Goal: Book appointment/travel/reservation

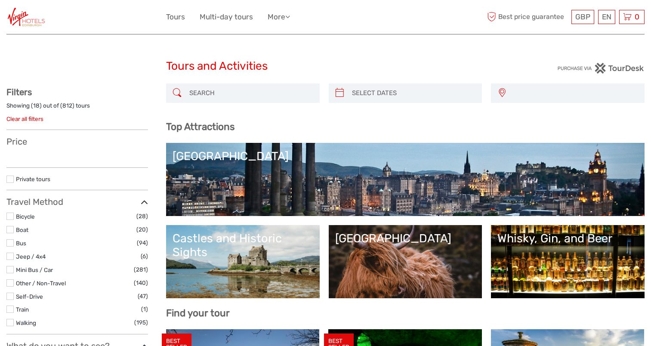
select select
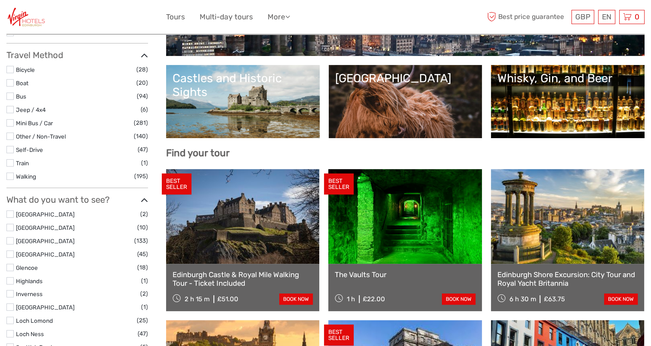
scroll to position [207, 0]
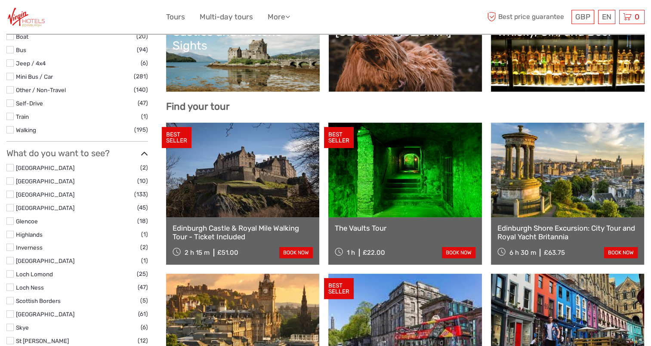
click at [415, 81] on link "[GEOGRAPHIC_DATA]" at bounding box center [405, 55] width 141 height 60
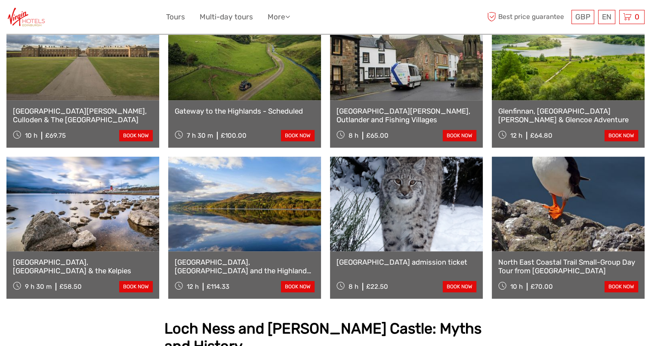
scroll to position [481, 0]
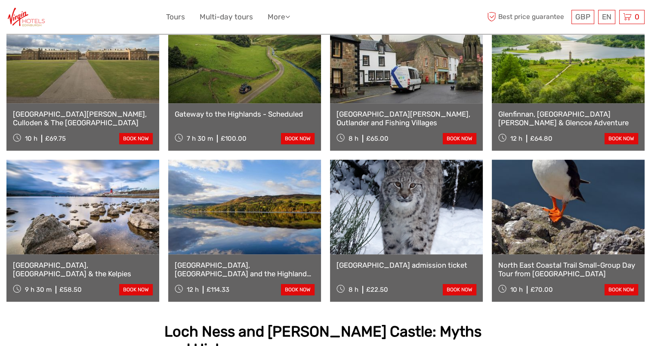
click at [254, 274] on link "Loch Ness, Glencoe and the Highlands Small-Group Day Tour from Glasgow" at bounding box center [245, 270] width 140 height 18
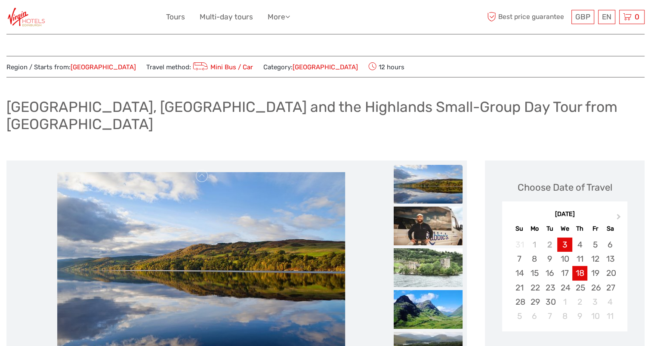
click at [584, 266] on div "18" at bounding box center [580, 273] width 15 height 14
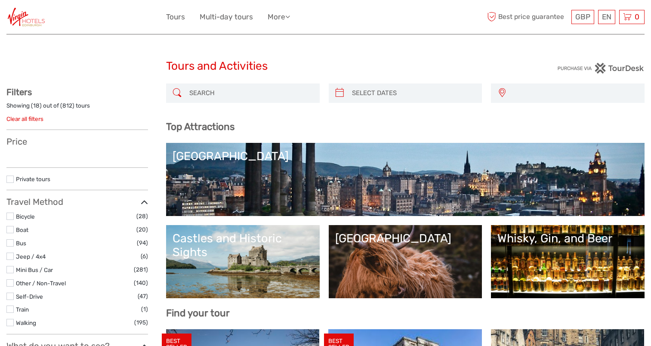
select select
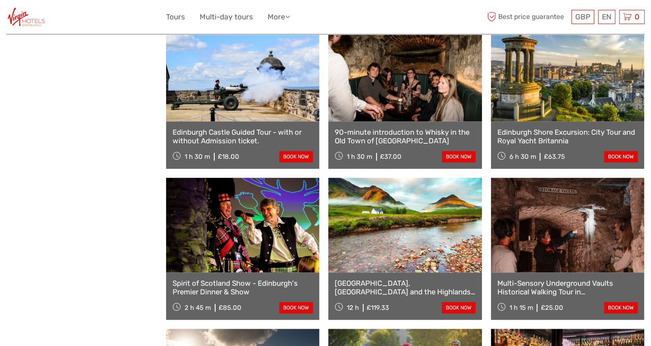
scroll to position [758, 0]
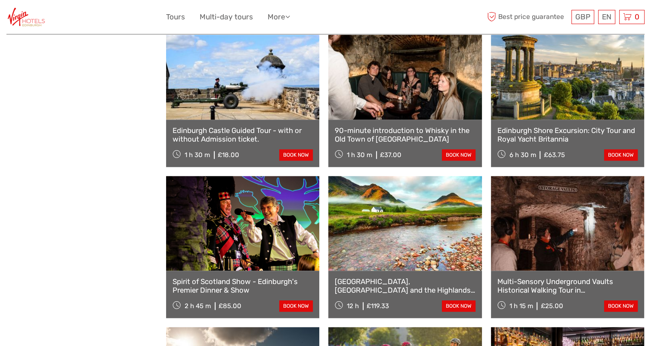
click at [394, 267] on link at bounding box center [405, 223] width 153 height 95
click at [391, 276] on div "Loch Ness, Glencoe and the Highlands Small-Group Day Tour from Edinburgh - tick…" at bounding box center [405, 294] width 153 height 47
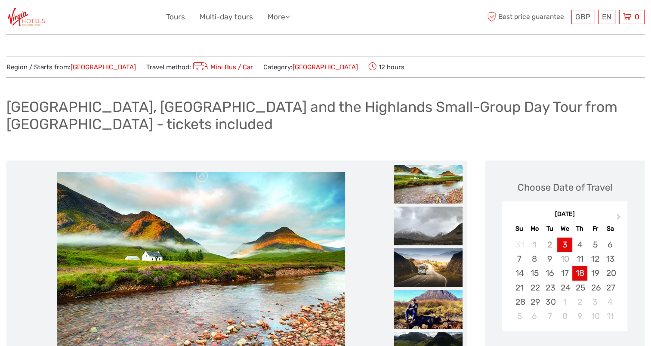
click at [580, 266] on div "18" at bounding box center [580, 273] width 15 height 14
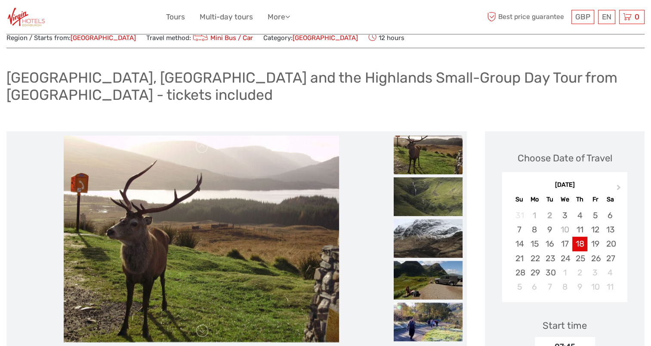
scroll to position [2, 0]
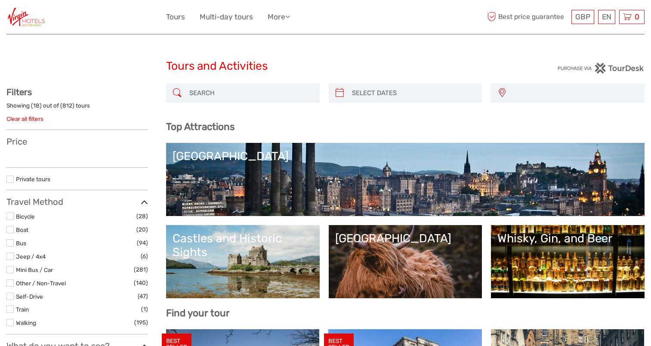
select select
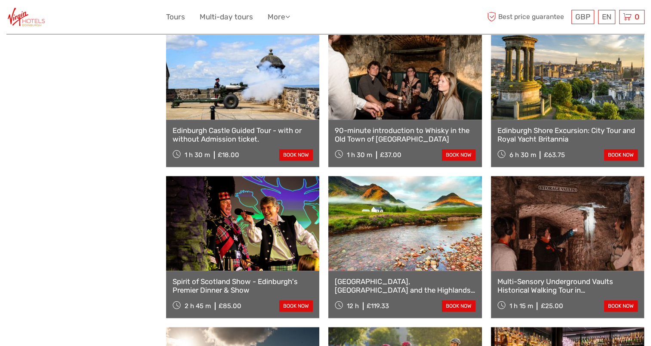
select select
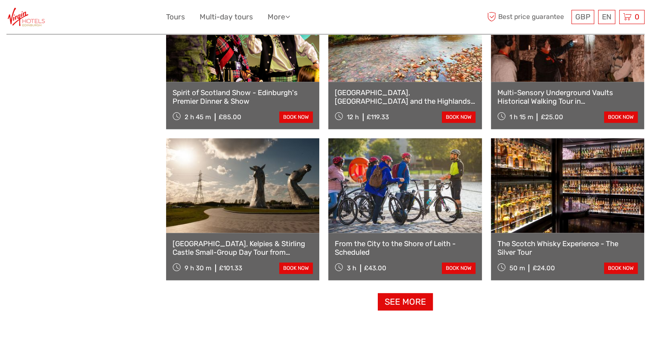
scroll to position [948, 0]
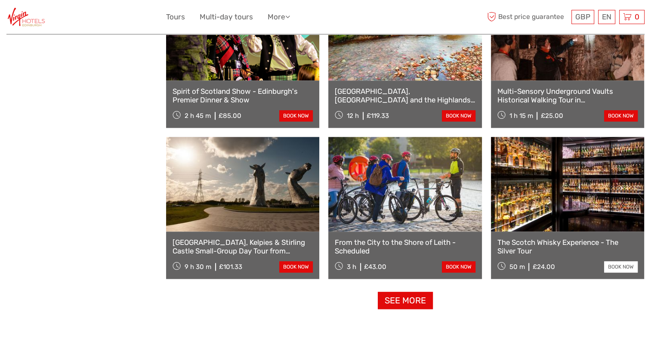
click at [623, 264] on link "book now" at bounding box center [622, 266] width 34 height 11
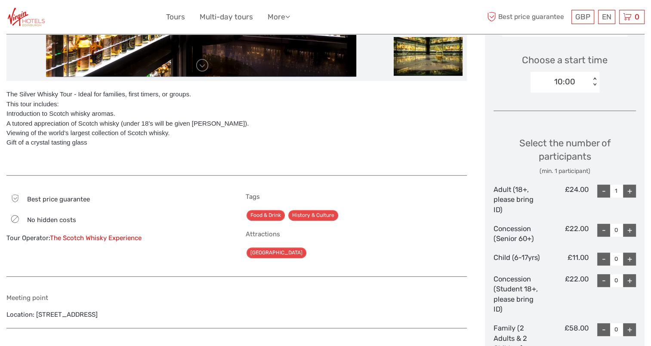
scroll to position [279, 0]
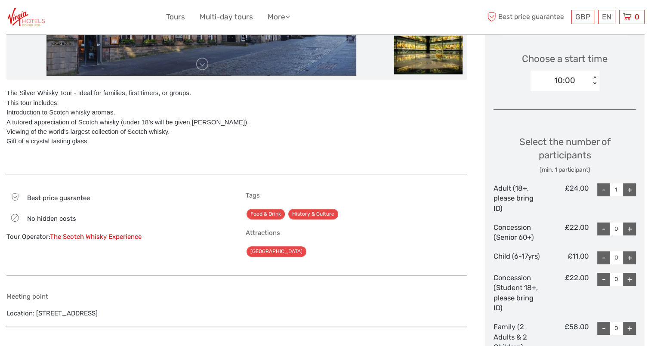
click at [640, 176] on div "Choose Date of Travel Next Month September 2025 Su Mo Tu We Th Fr Sa 31 1 2 3 4…" at bounding box center [565, 161] width 160 height 594
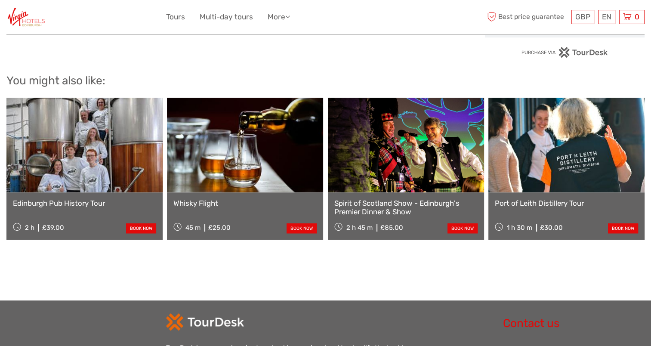
scroll to position [715, 0]
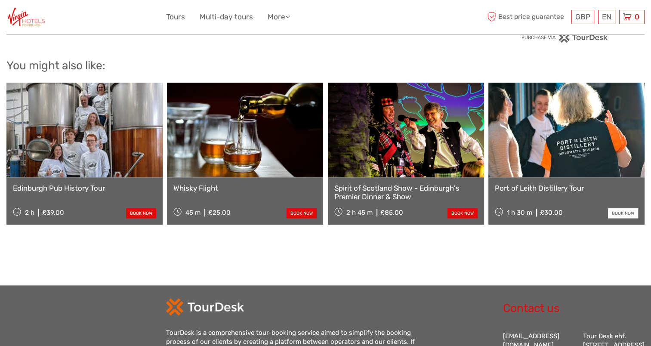
click at [623, 213] on link "book now" at bounding box center [623, 213] width 30 height 10
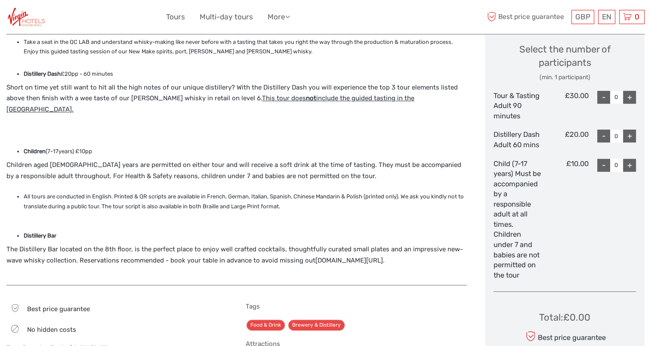
scroll to position [419, 0]
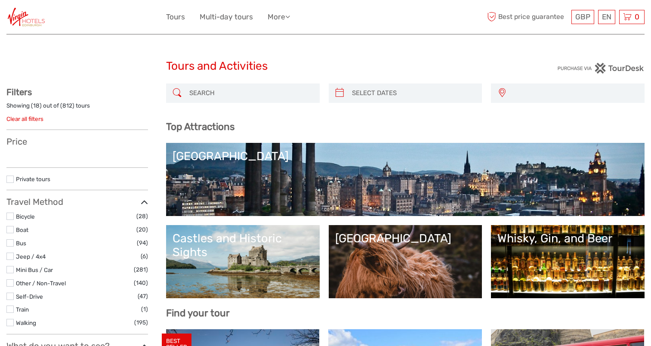
select select
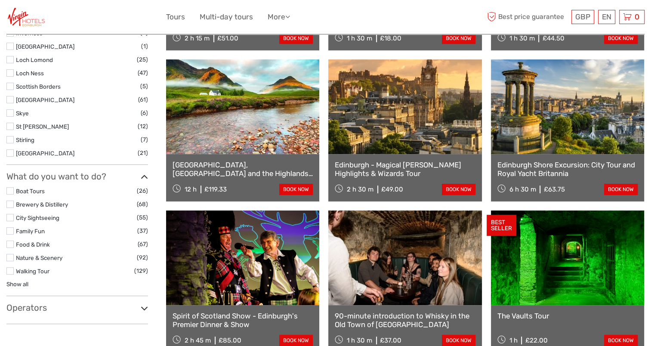
scroll to position [432, 0]
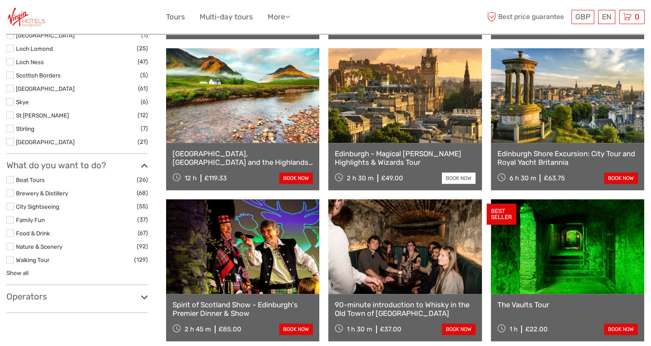
click at [463, 179] on link "book now" at bounding box center [459, 178] width 34 height 11
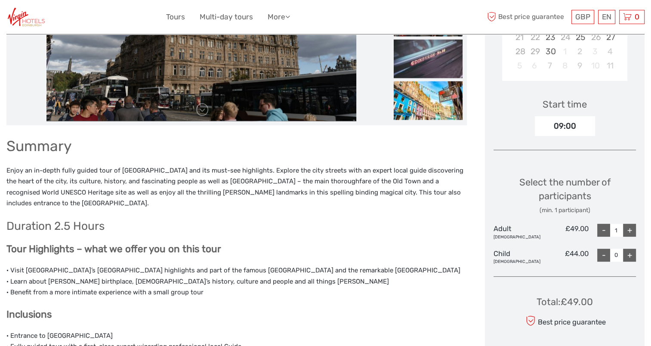
scroll to position [245, 0]
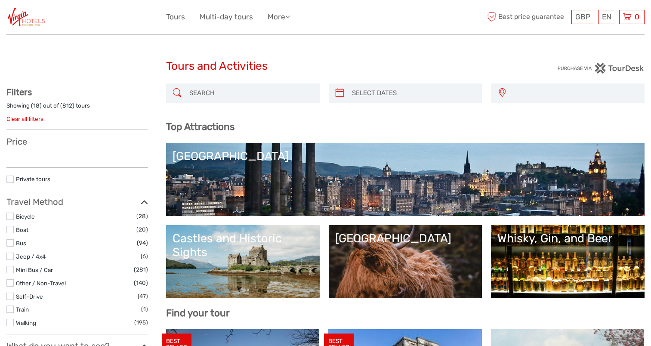
select select
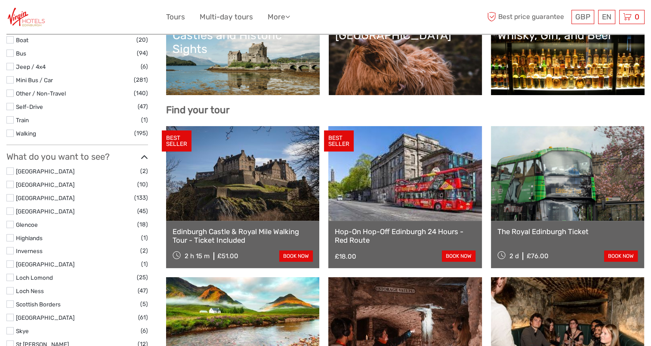
scroll to position [211, 0]
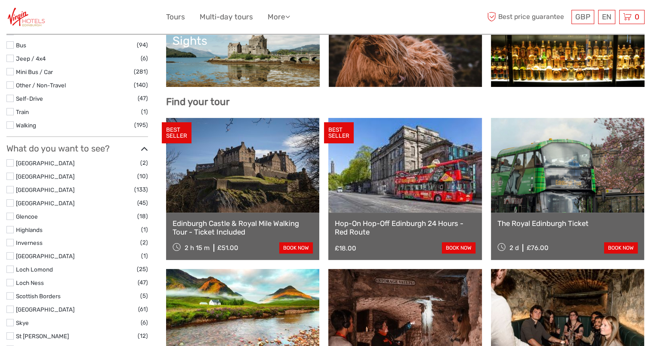
click at [615, 207] on link at bounding box center [567, 165] width 153 height 95
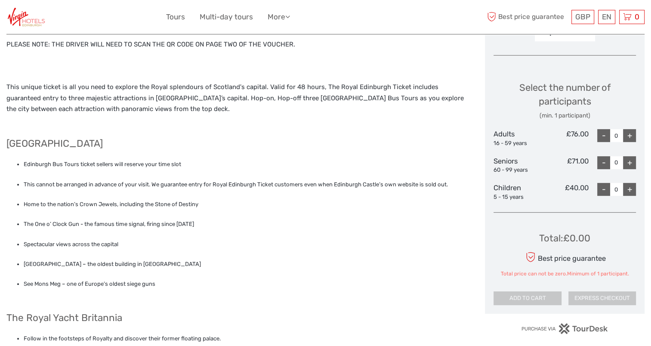
scroll to position [350, 0]
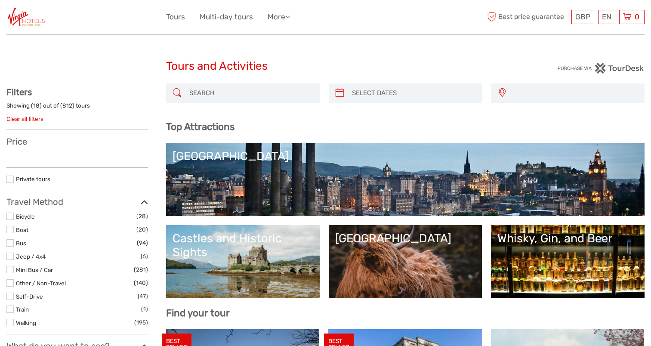
select select
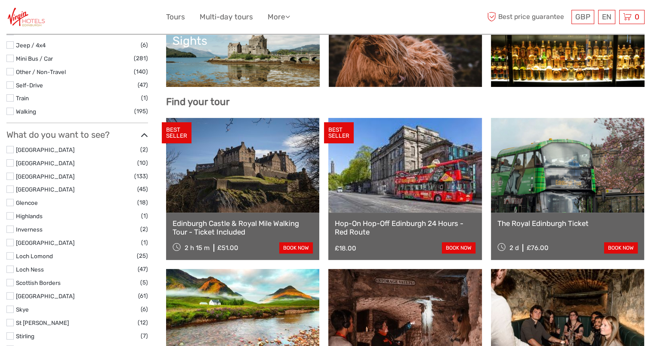
select select
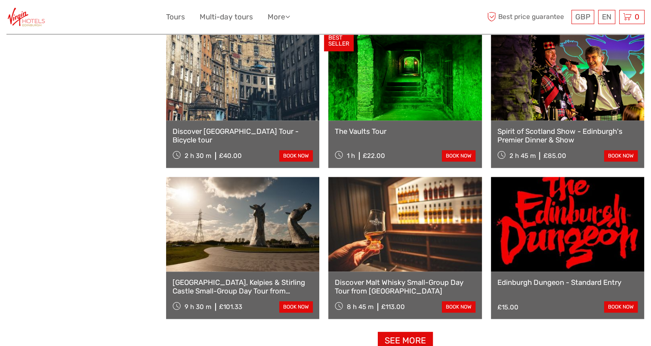
scroll to position [1171, 0]
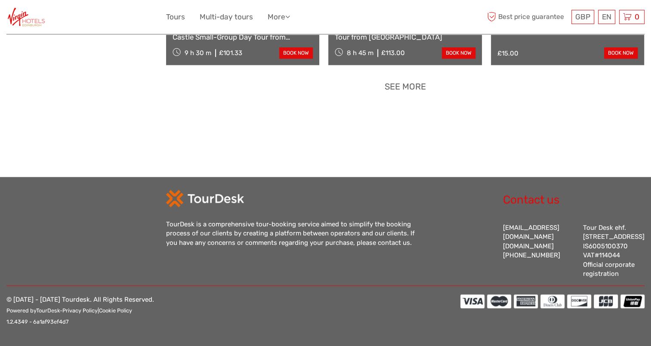
click at [414, 78] on link "See more" at bounding box center [405, 87] width 55 height 18
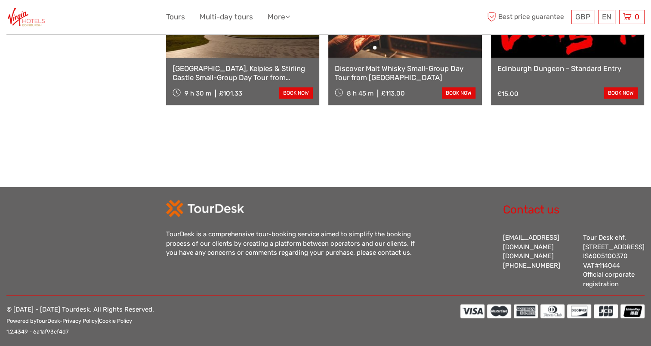
scroll to position [1144, 0]
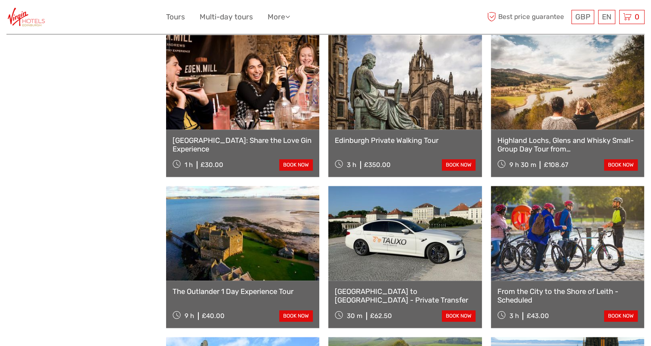
click at [273, 247] on link at bounding box center [242, 233] width 153 height 95
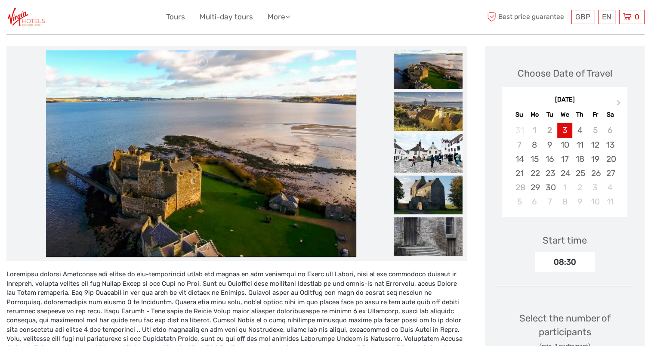
scroll to position [121, 0]
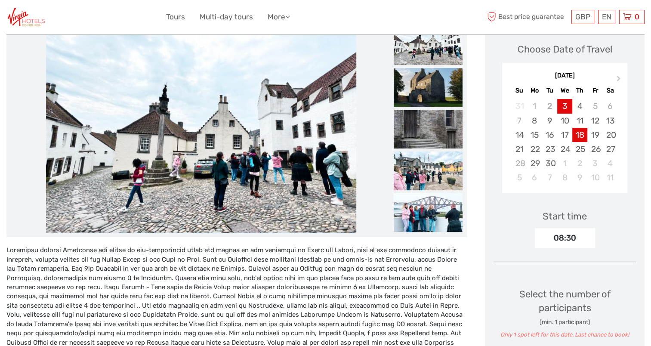
click at [580, 133] on div "18" at bounding box center [580, 135] width 15 height 14
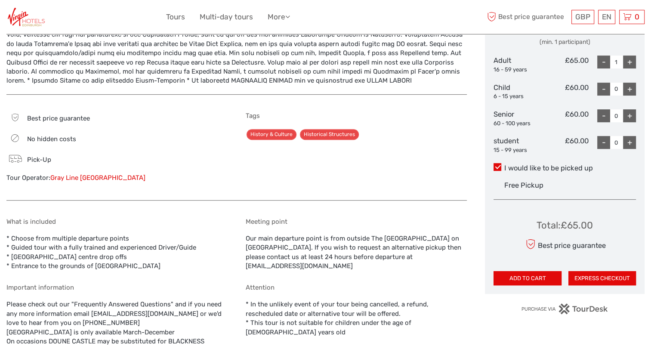
scroll to position [406, 0]
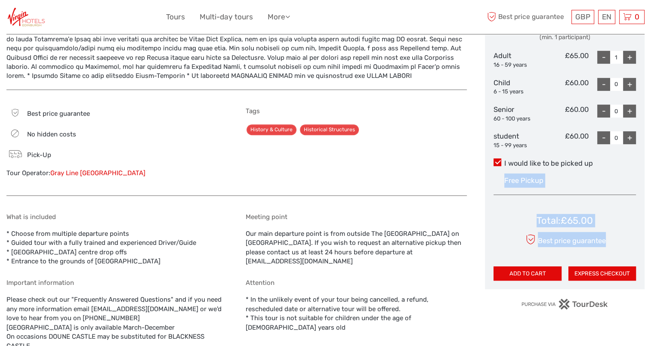
drag, startPoint x: 626, startPoint y: 186, endPoint x: 626, endPoint y: 170, distance: 15.9
click at [626, 170] on div "Choose Date of Travel Next Month [DATE] Su Mo Tu We Th Fr Sa 31 1 2 3 4 5 6 7 8…" at bounding box center [565, 13] width 160 height 552
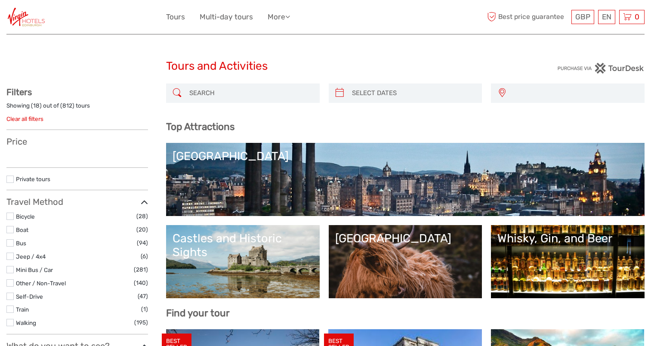
select select
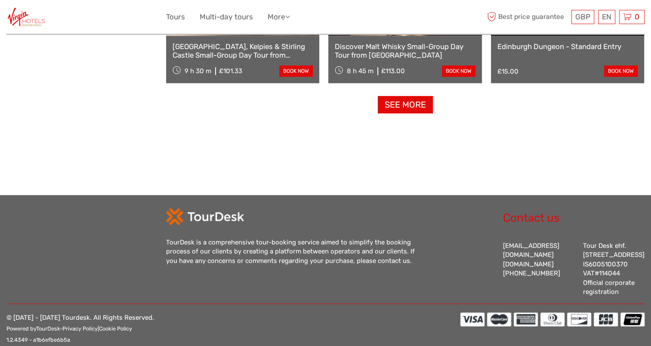
select select
click at [410, 102] on link "See more" at bounding box center [405, 105] width 55 height 18
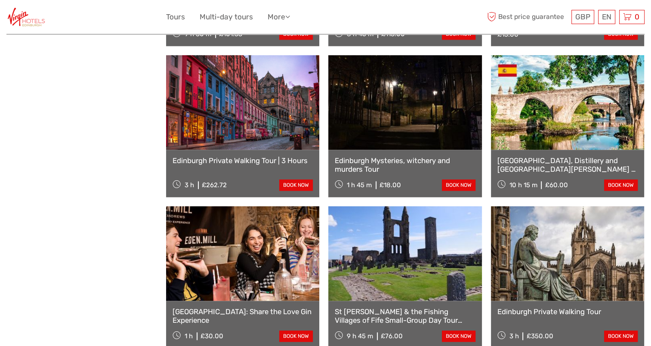
scroll to position [990, 0]
